Goal: Task Accomplishment & Management: Use online tool/utility

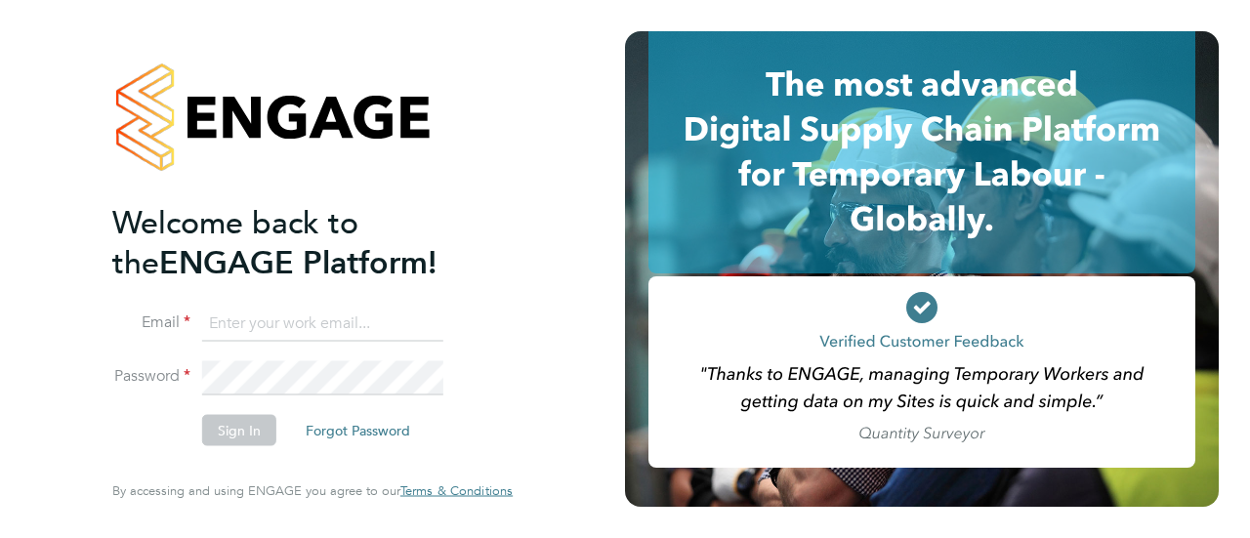
click at [326, 324] on input at bounding box center [322, 323] width 241 height 35
type input "[EMAIL_ADDRESS][DOMAIN_NAME]"
click at [252, 437] on button "Sign In" at bounding box center [239, 430] width 74 height 31
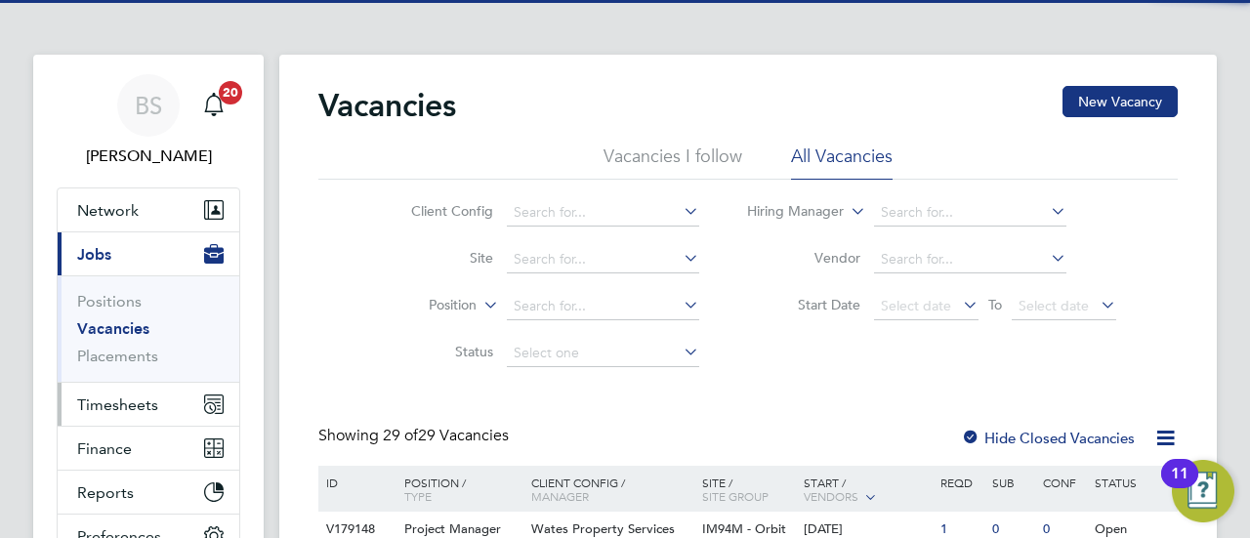
click at [134, 406] on span "Timesheets" at bounding box center [117, 405] width 81 height 19
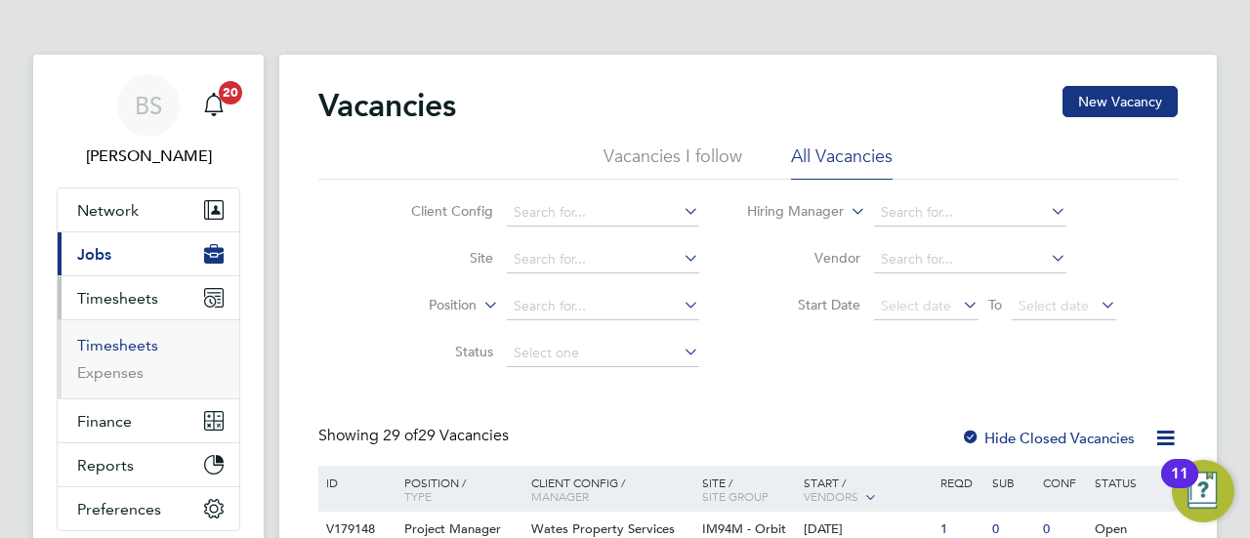
click at [133, 348] on link "Timesheets" at bounding box center [117, 345] width 81 height 19
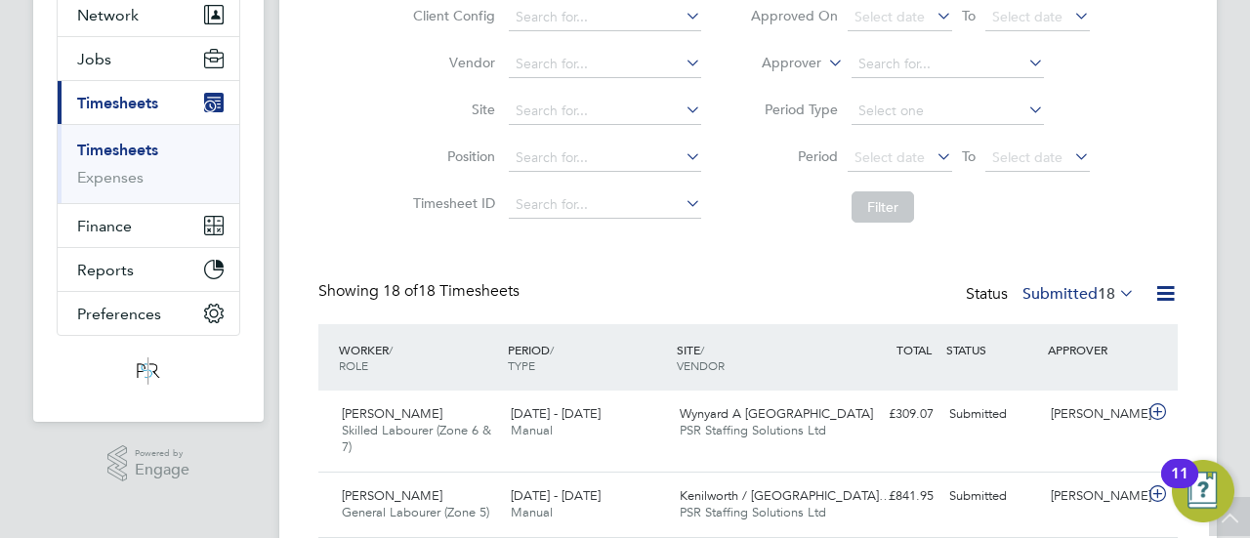
click at [1081, 294] on label "Submitted 18" at bounding box center [1078, 294] width 112 height 20
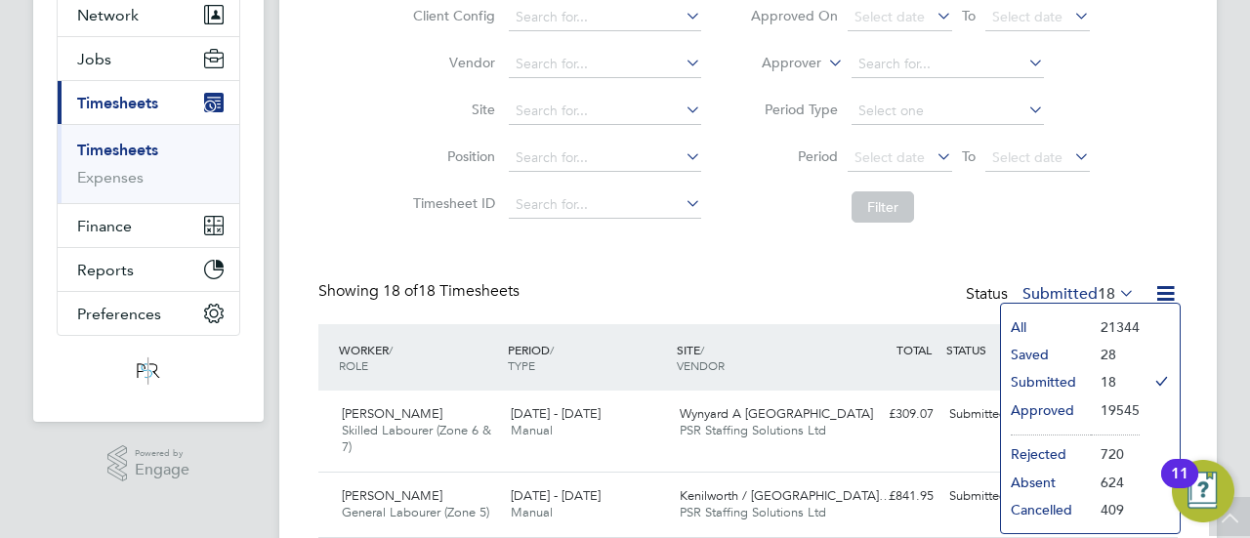
click at [1074, 404] on li "Approved" at bounding box center [1046, 409] width 90 height 27
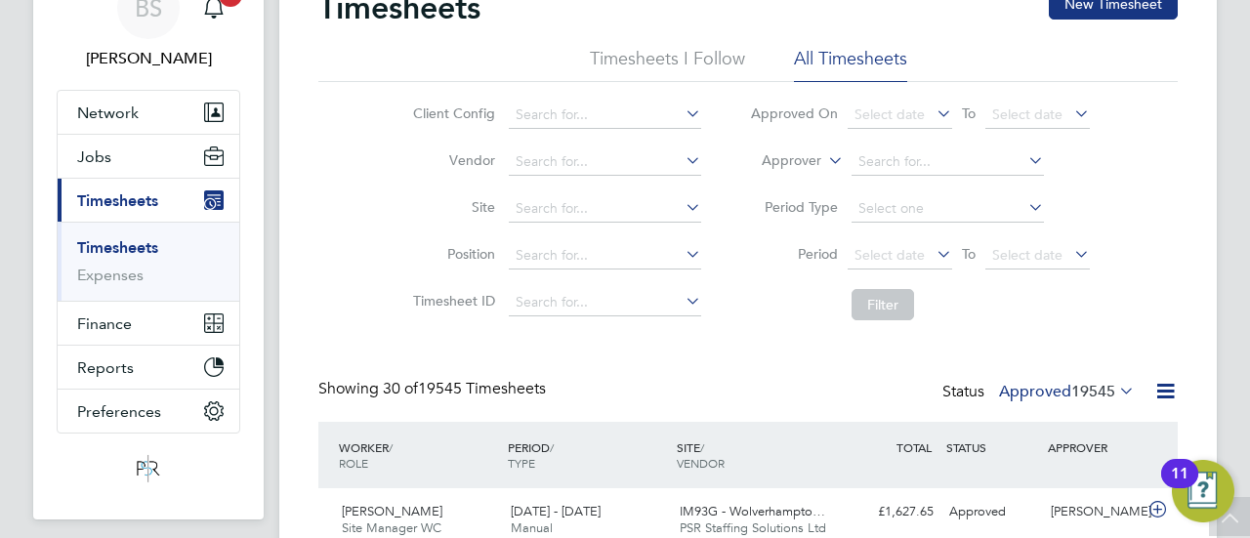
click at [1088, 383] on span "19545" at bounding box center [1093, 392] width 44 height 20
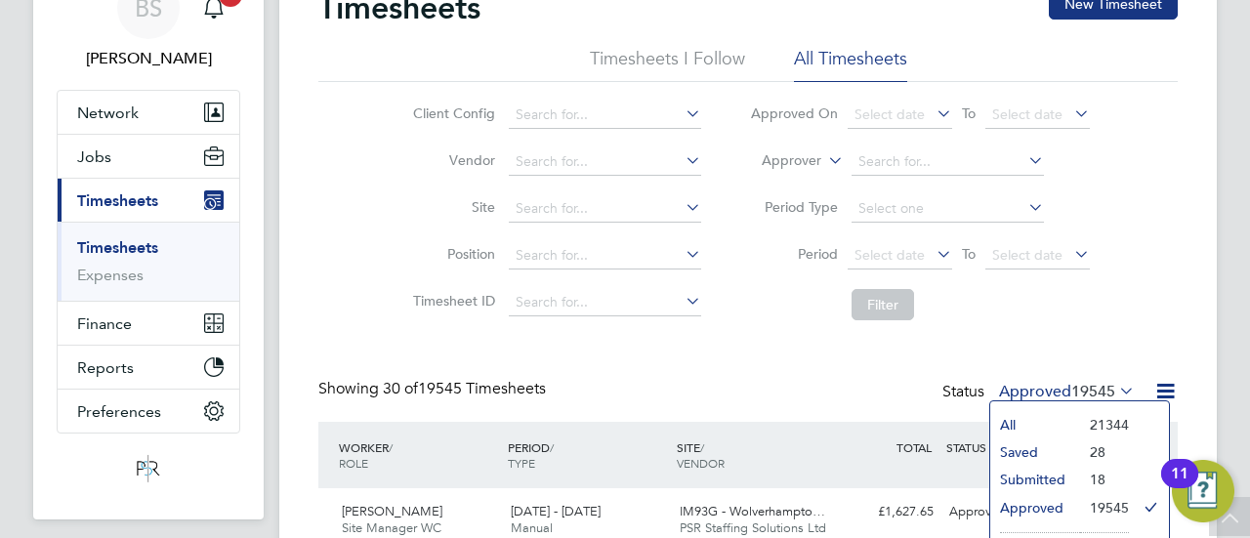
click at [1033, 478] on li "Submitted" at bounding box center [1035, 479] width 90 height 27
